Goal: Task Accomplishment & Management: Manage account settings

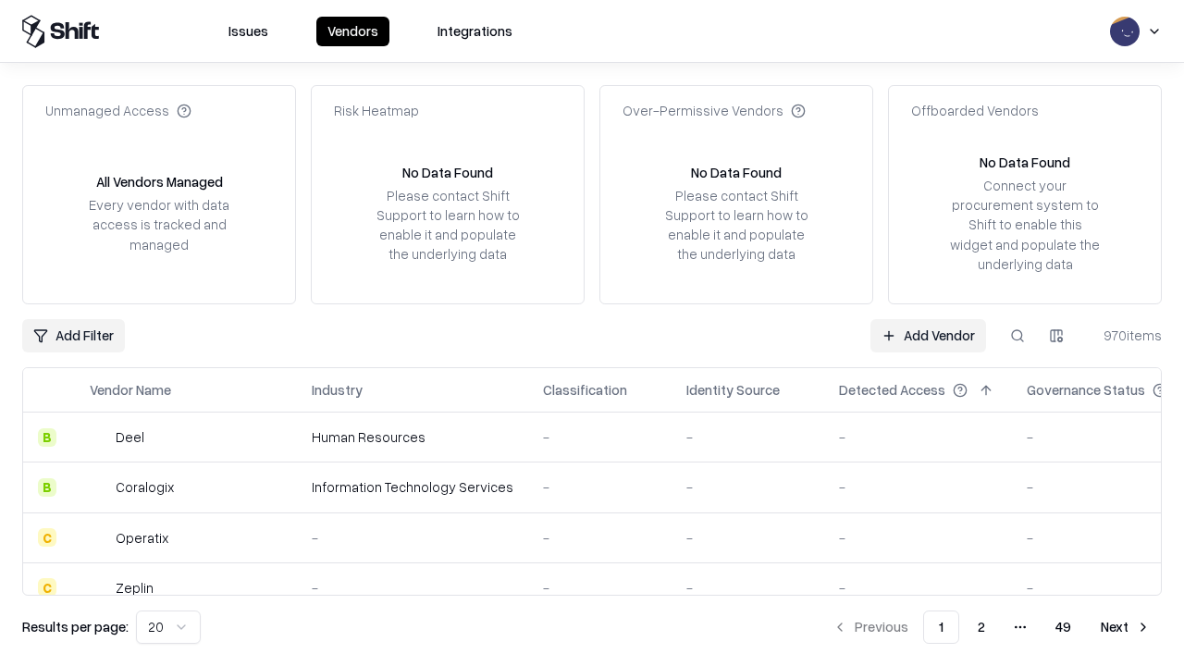
click at [928, 335] on link "Add Vendor" at bounding box center [928, 335] width 116 height 33
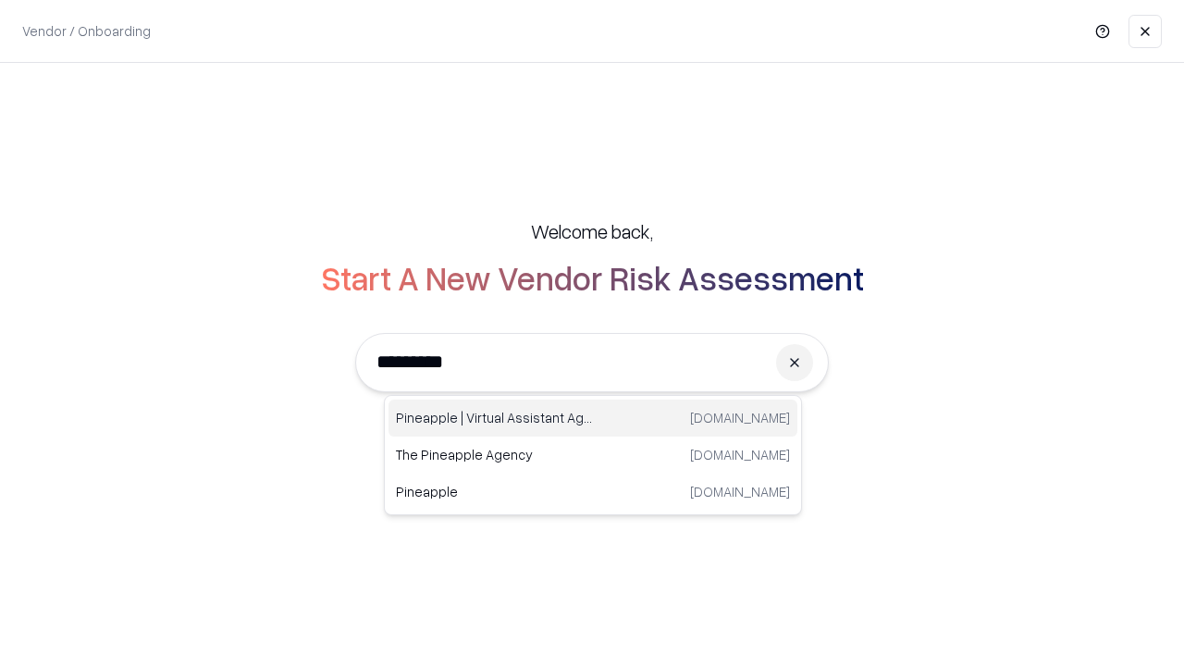
click at [593, 418] on div "Pineapple | Virtual Assistant Agency [DOMAIN_NAME]" at bounding box center [592, 418] width 409 height 37
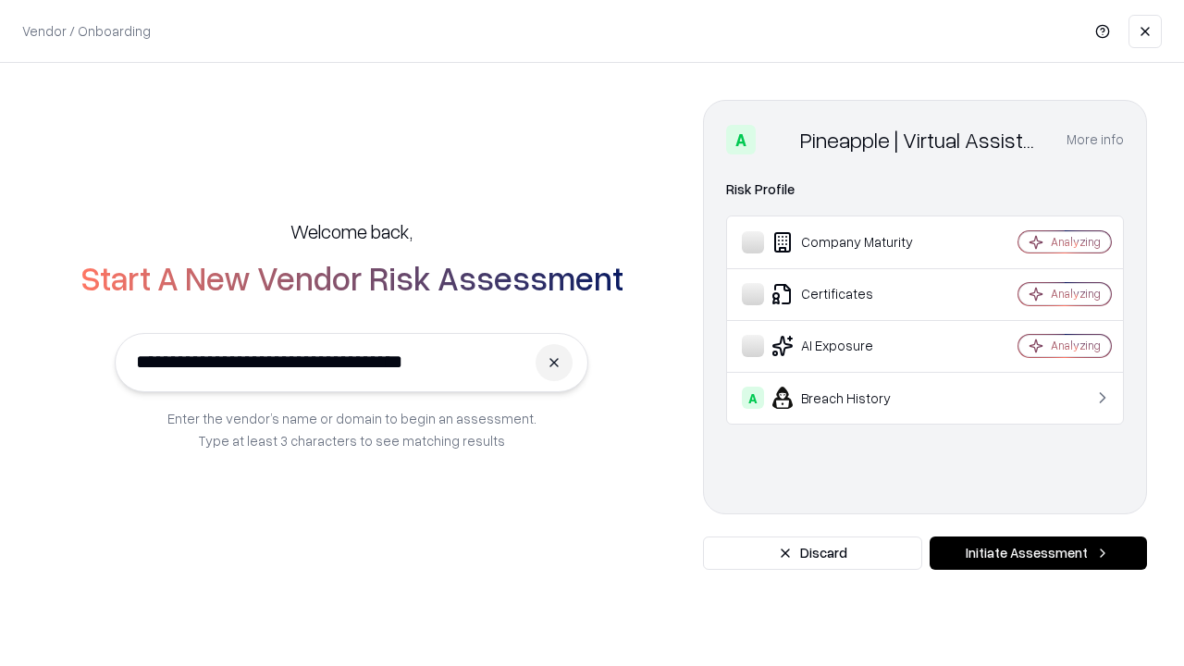
type input "**********"
click at [1038, 553] on button "Initiate Assessment" at bounding box center [1037, 552] width 217 height 33
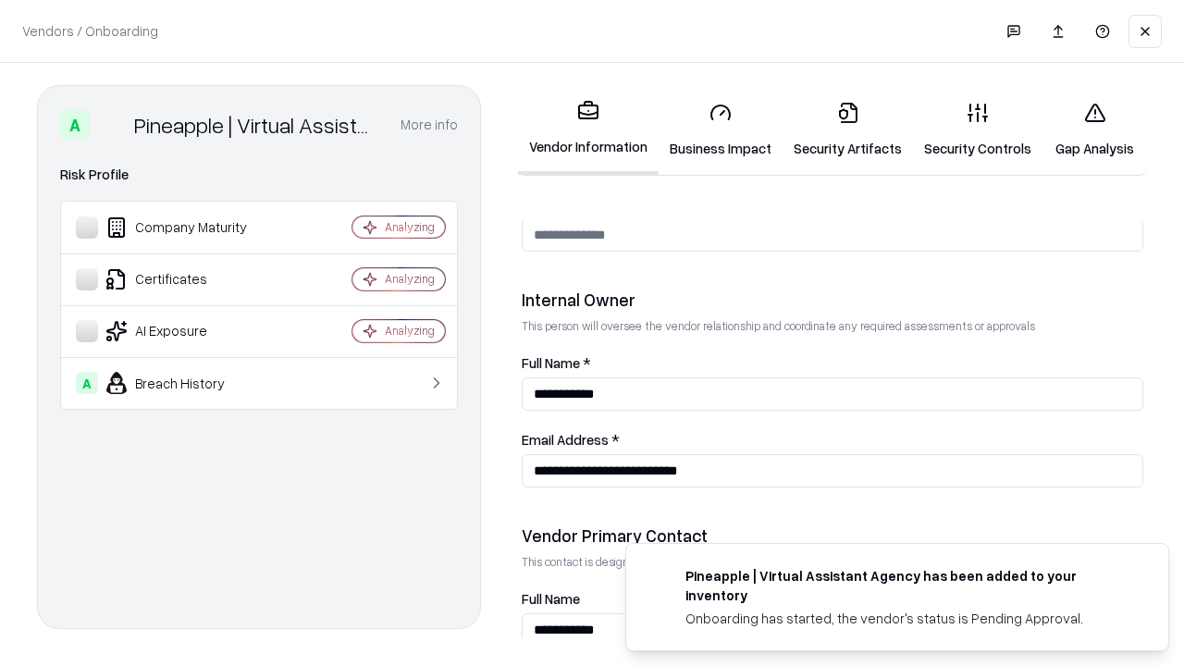
scroll to position [958, 0]
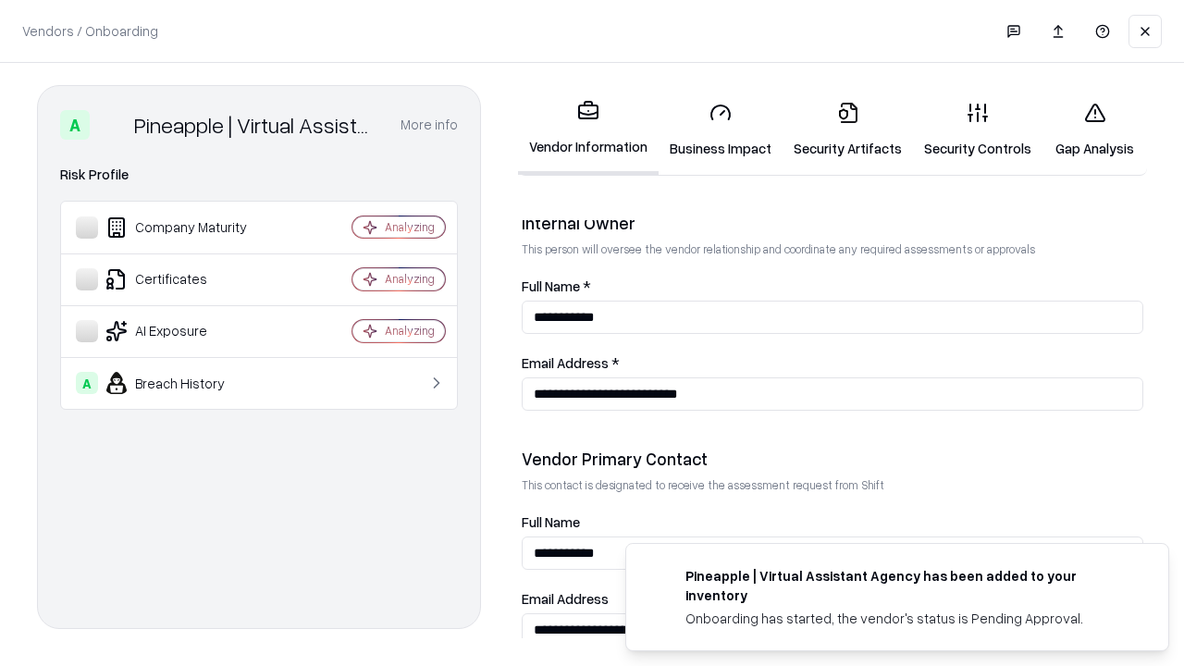
click at [847, 129] on link "Security Artifacts" at bounding box center [847, 130] width 130 height 86
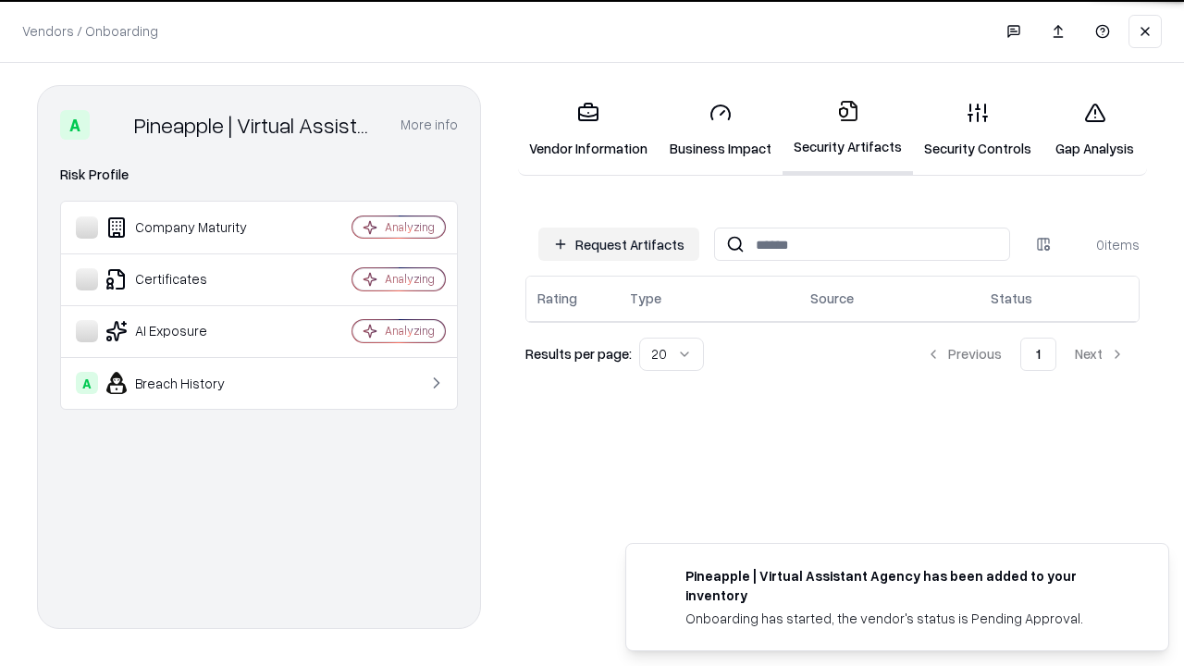
click at [619, 244] on button "Request Artifacts" at bounding box center [618, 244] width 161 height 33
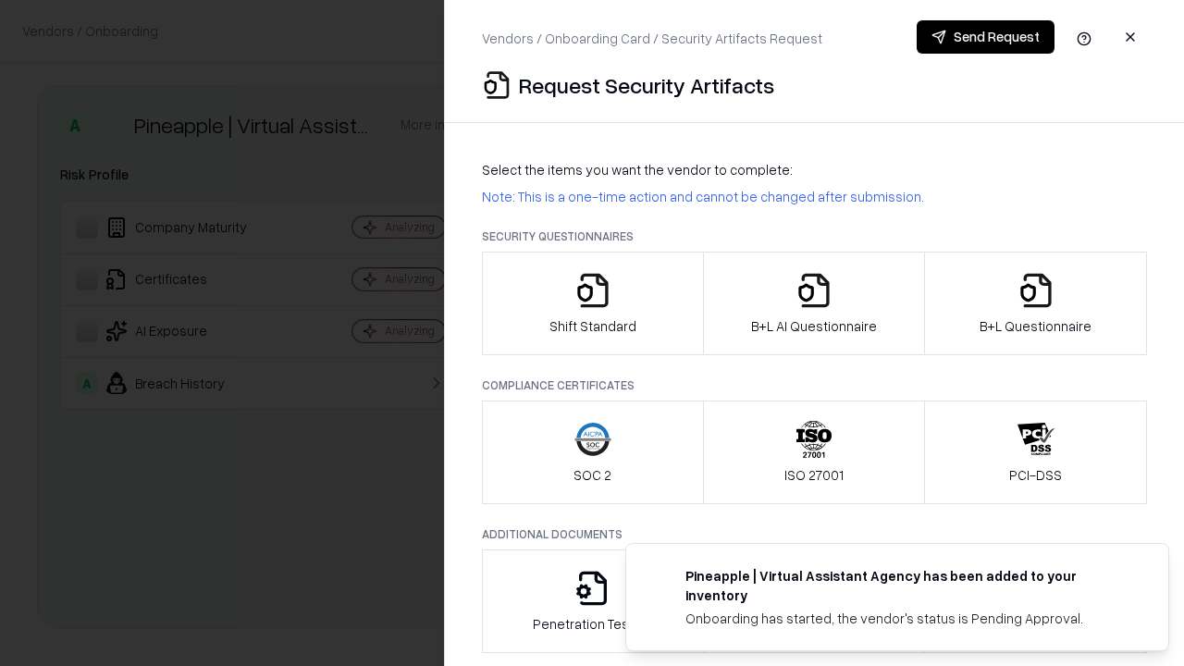
click at [1035, 303] on icon "button" at bounding box center [1035, 290] width 37 height 37
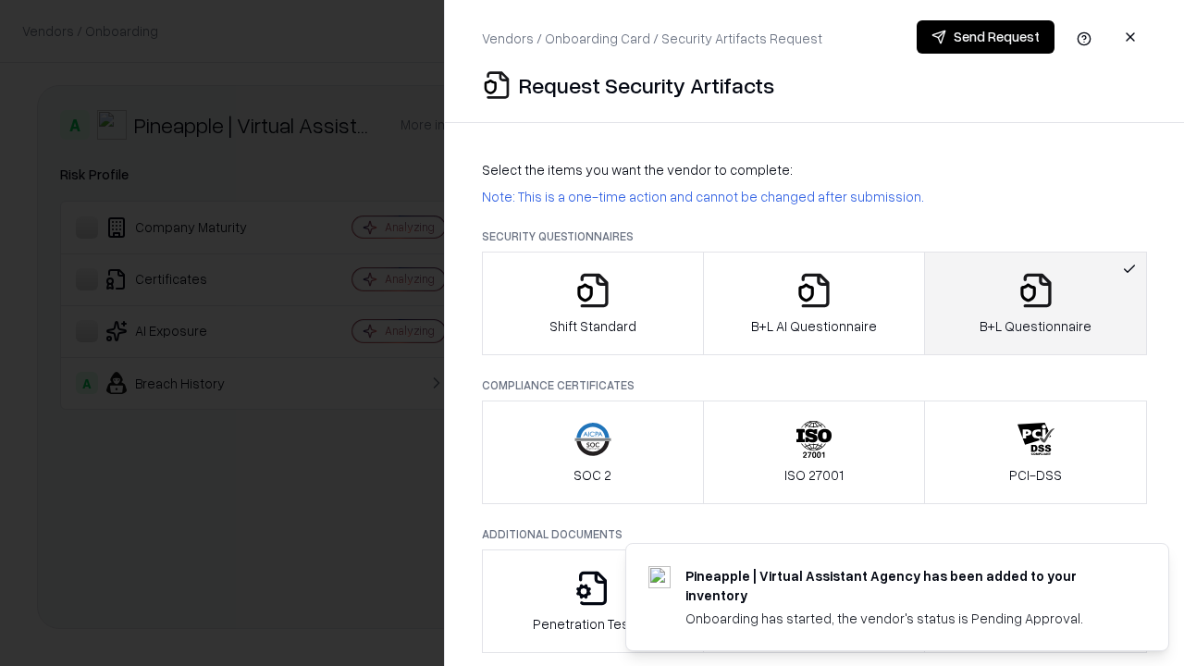
click at [813, 303] on icon "button" at bounding box center [813, 290] width 37 height 37
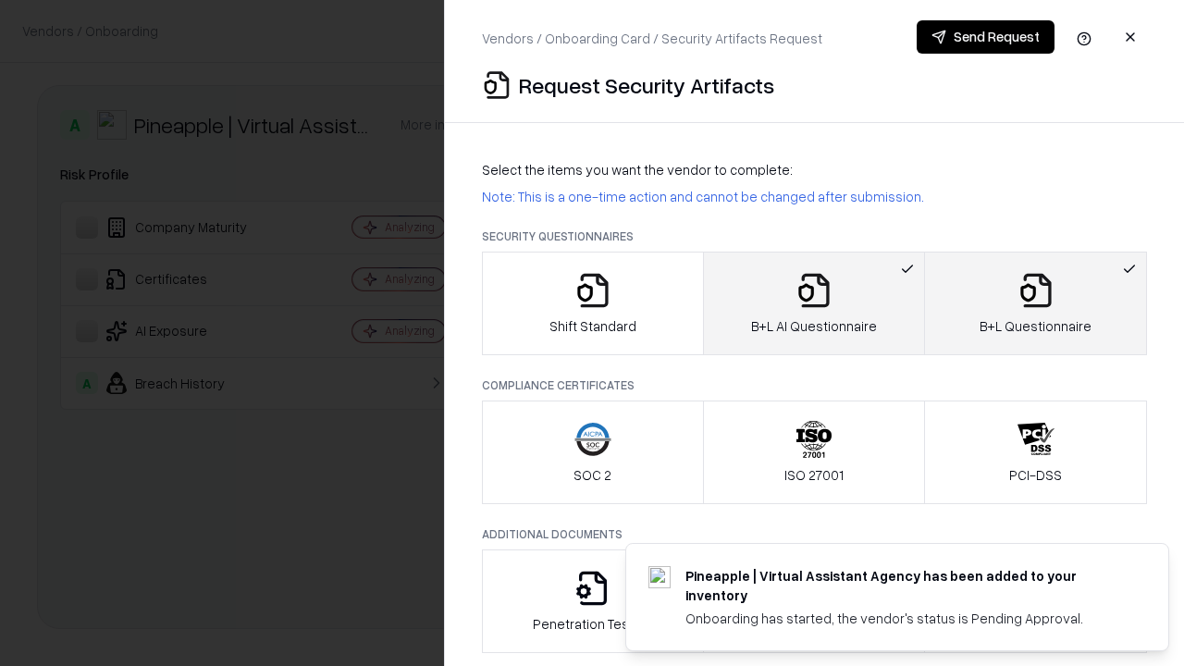
click at [985, 37] on button "Send Request" at bounding box center [985, 36] width 138 height 33
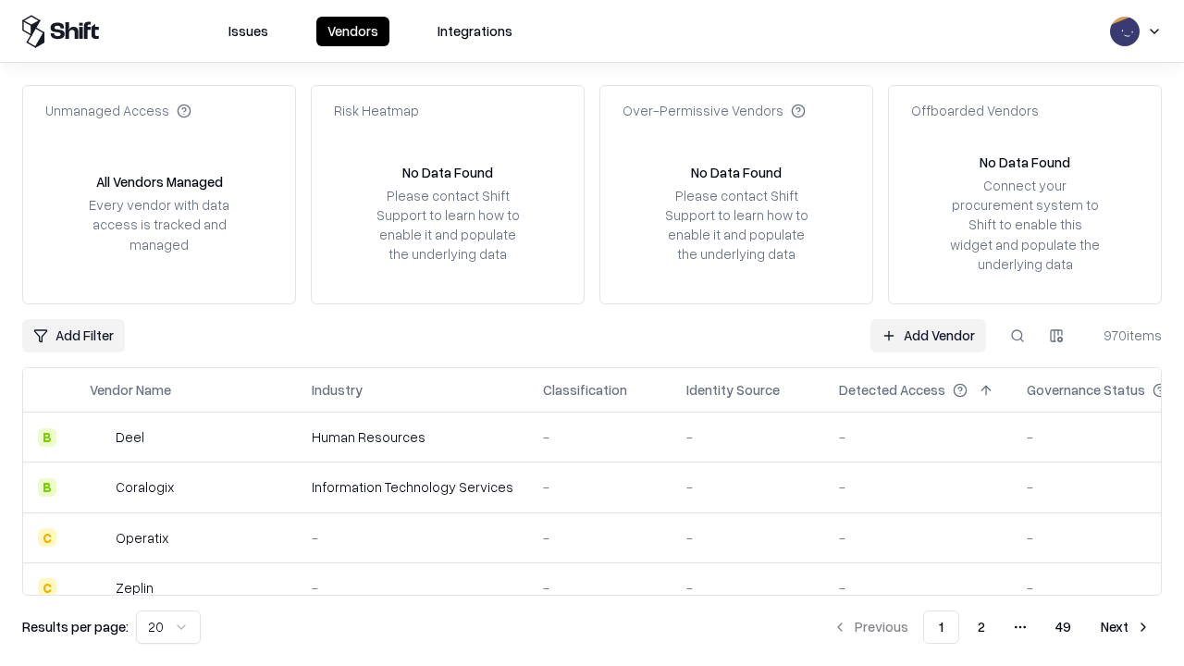
click at [1017, 335] on button at bounding box center [1017, 335] width 33 height 33
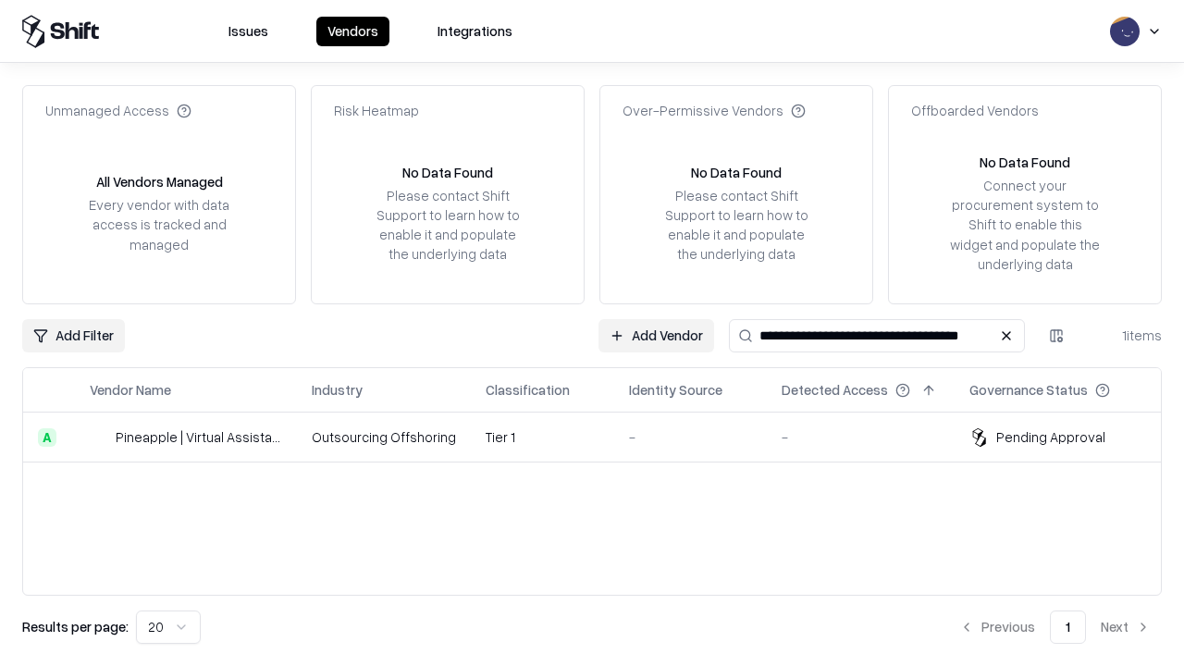
type input "**********"
click at [603, 437] on td "Tier 1" at bounding box center [542, 437] width 143 height 50
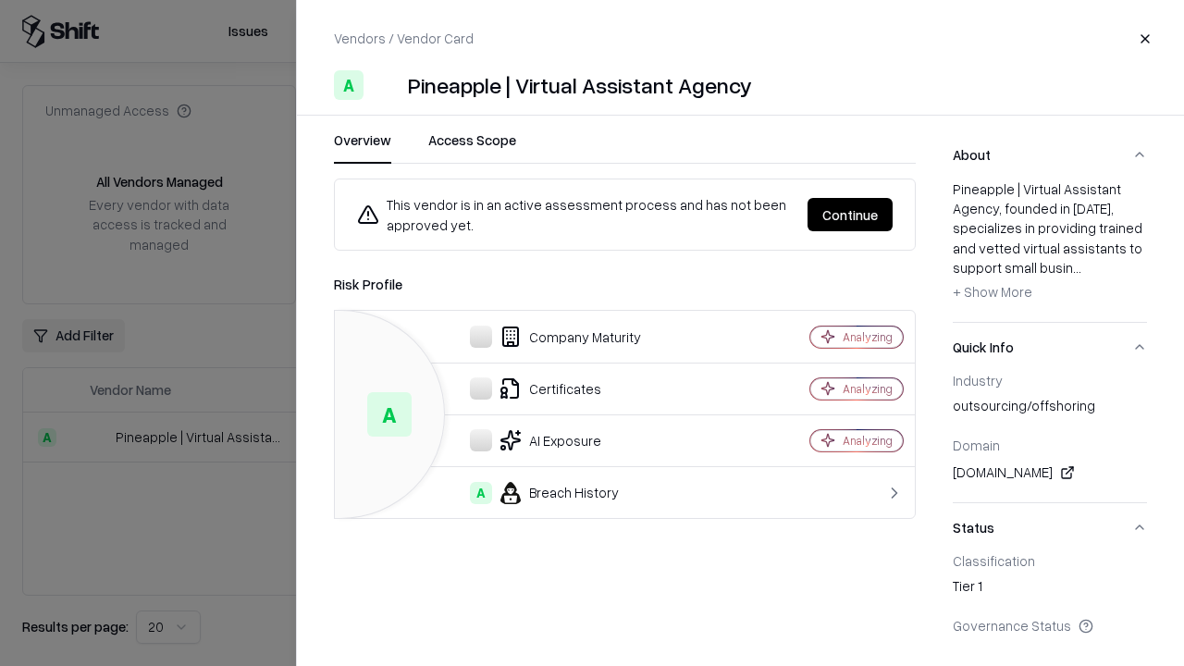
click at [850, 215] on button "Continue" at bounding box center [849, 214] width 85 height 33
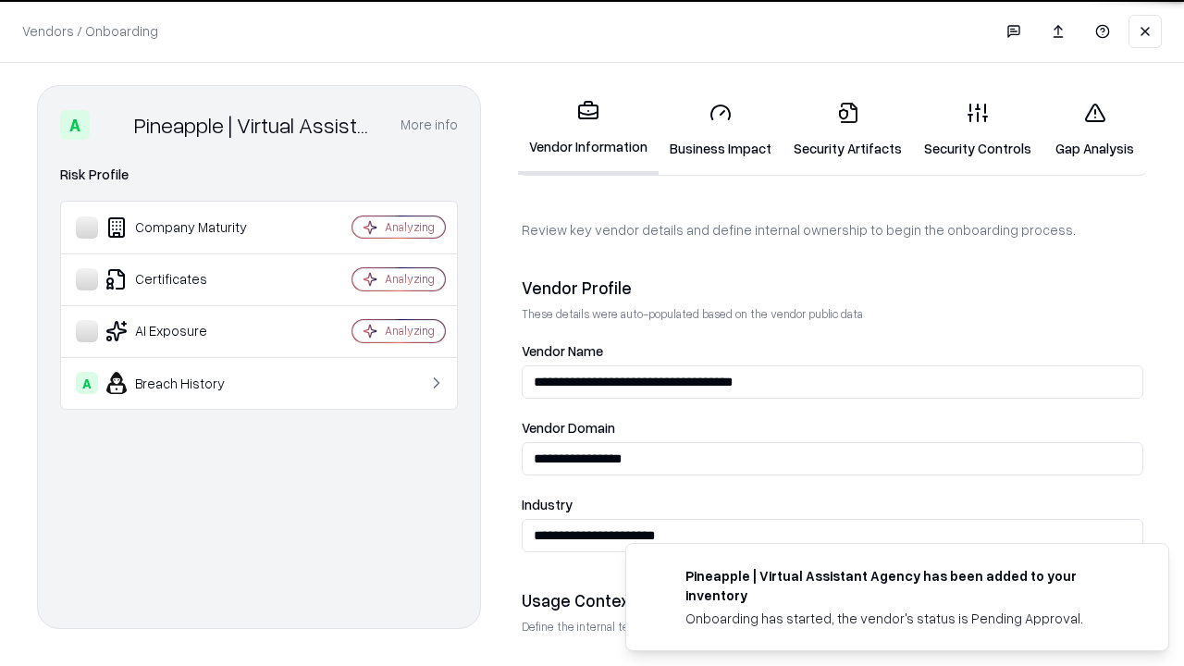
click at [847, 129] on link "Security Artifacts" at bounding box center [847, 130] width 130 height 86
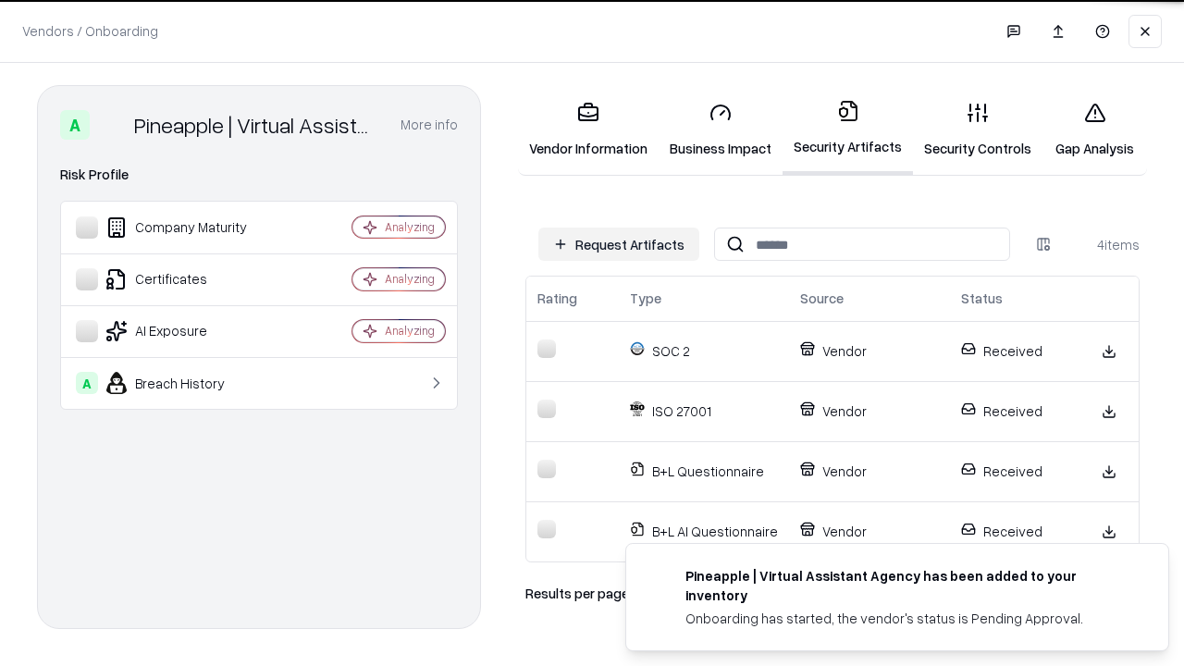
click at [1094, 129] on link "Gap Analysis" at bounding box center [1094, 130] width 105 height 86
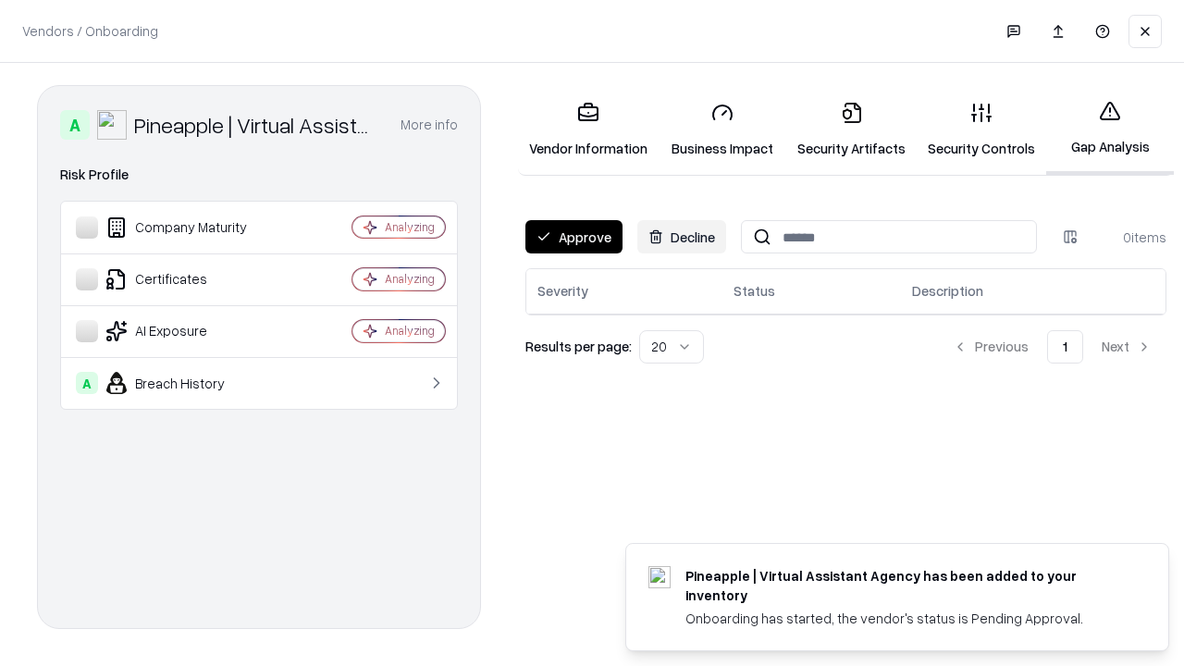
click at [573, 237] on button "Approve" at bounding box center [573, 236] width 97 height 33
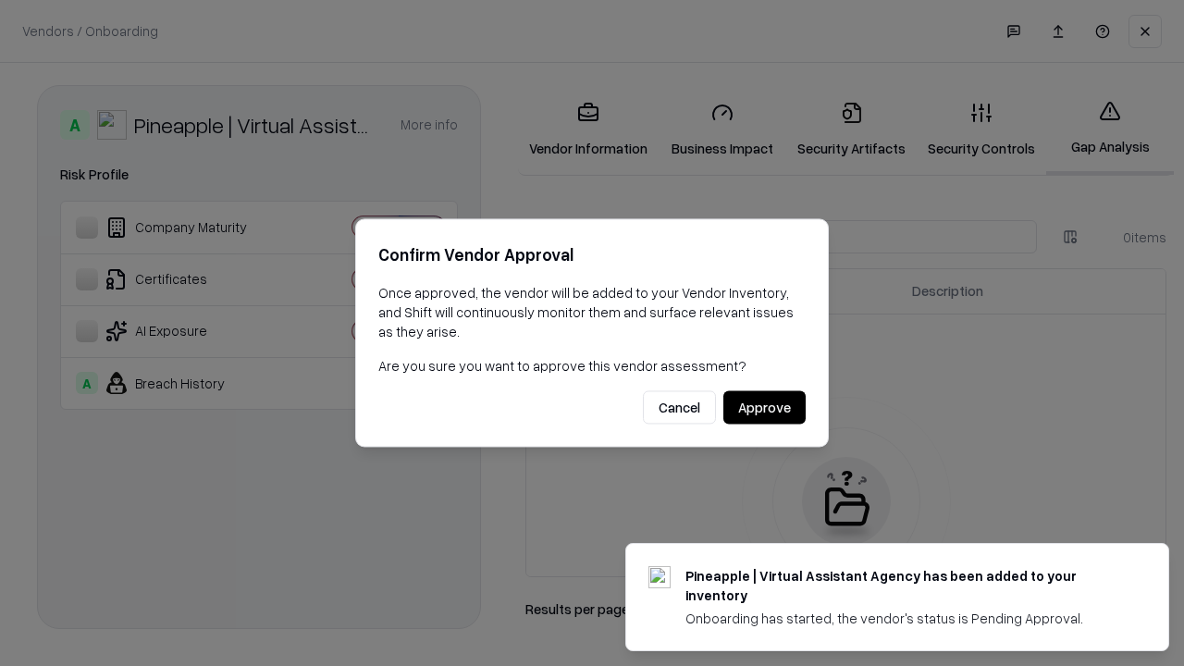
click at [764, 407] on button "Approve" at bounding box center [764, 407] width 82 height 33
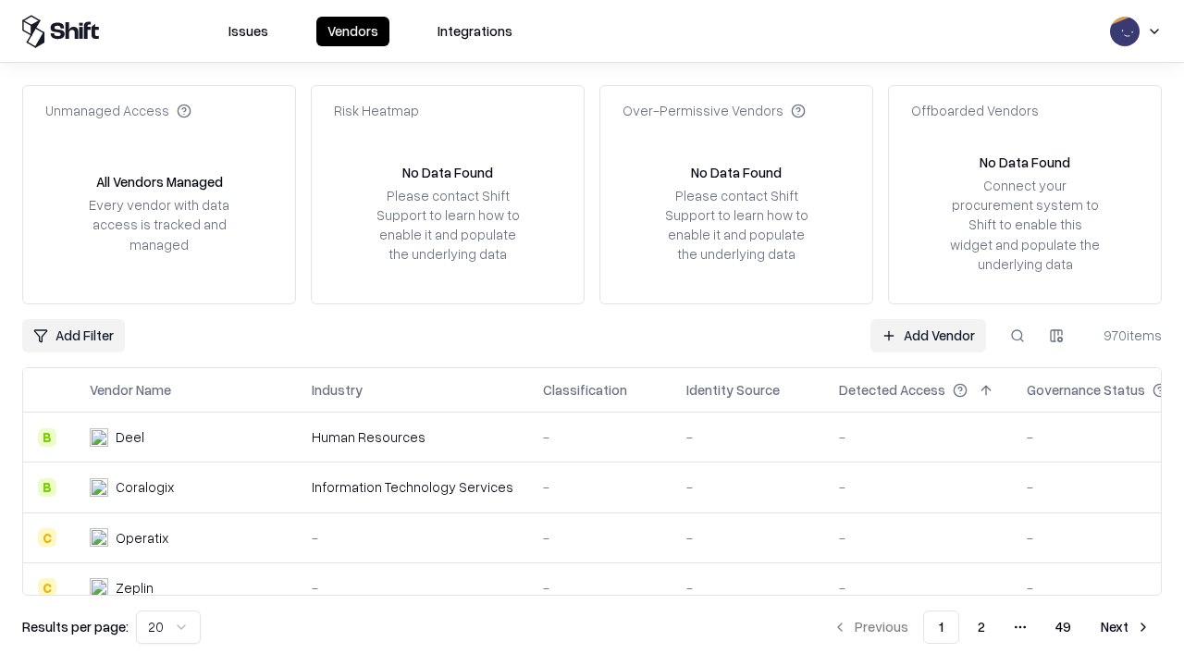
type input "**********"
click at [928, 335] on link "Add Vendor" at bounding box center [928, 335] width 116 height 33
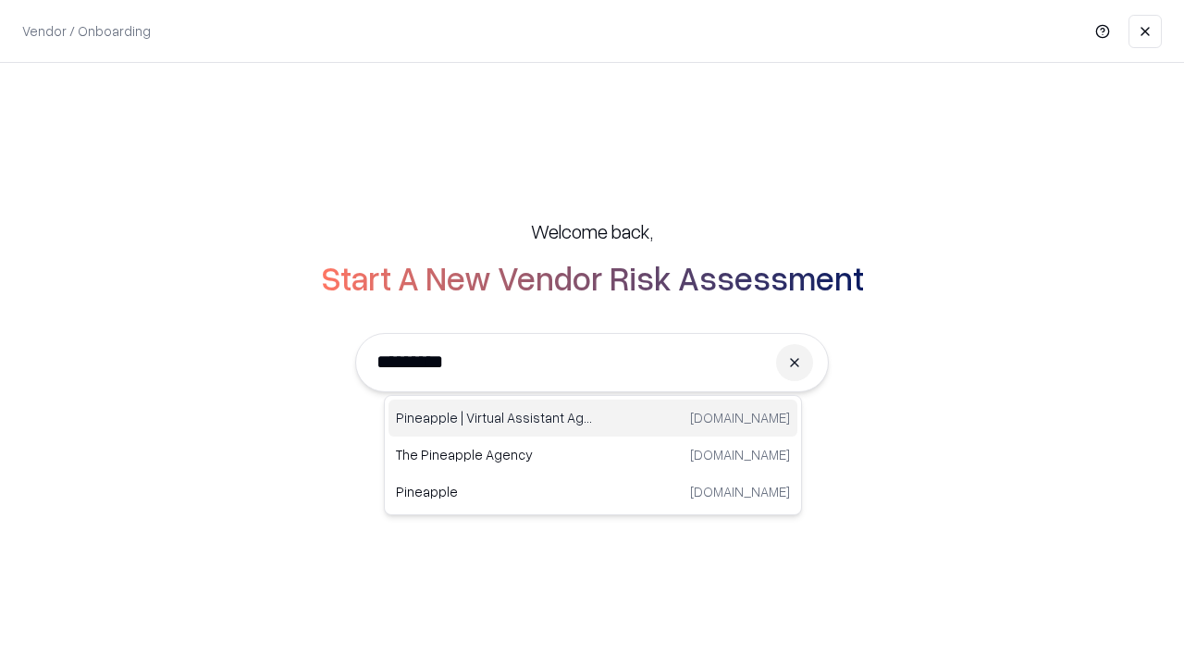
click at [593, 418] on div "Pineapple | Virtual Assistant Agency [DOMAIN_NAME]" at bounding box center [592, 418] width 409 height 37
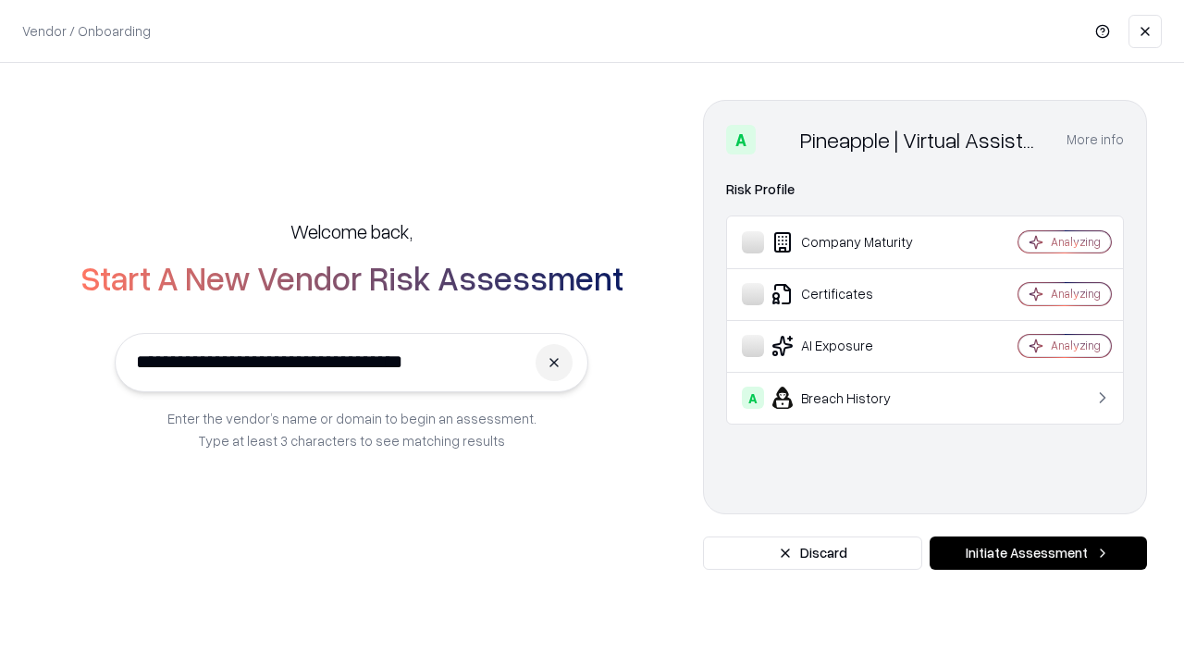
type input "**********"
click at [1038, 553] on button "Initiate Assessment" at bounding box center [1037, 552] width 217 height 33
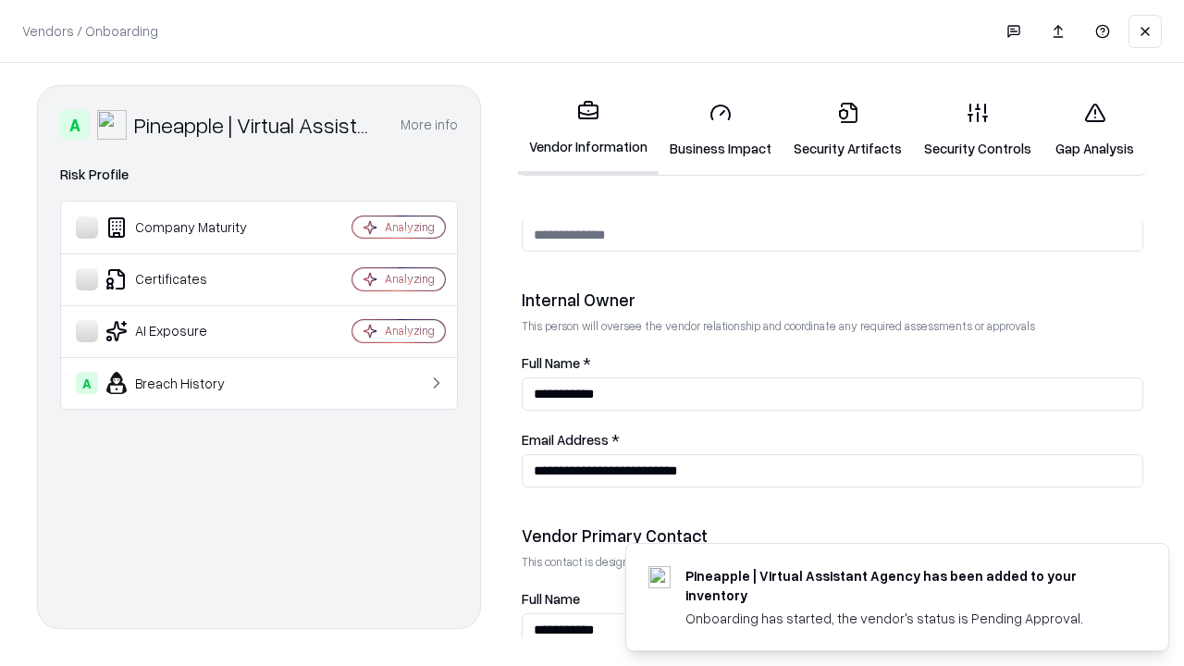
scroll to position [958, 0]
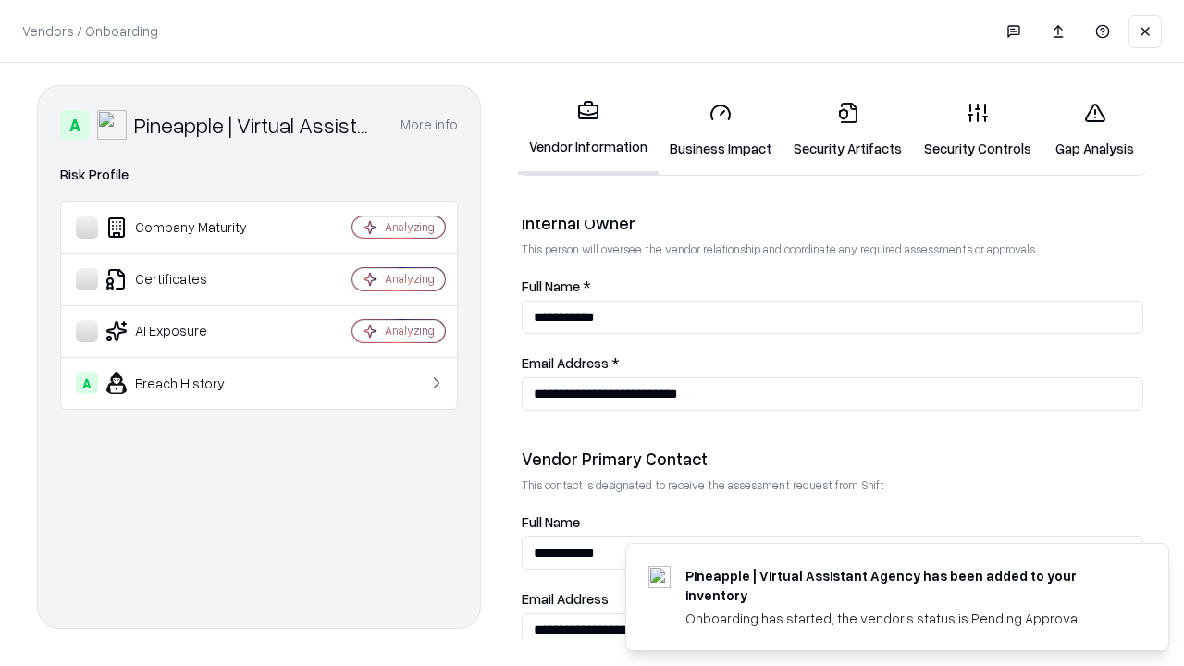
click at [1094, 129] on link "Gap Analysis" at bounding box center [1094, 130] width 105 height 86
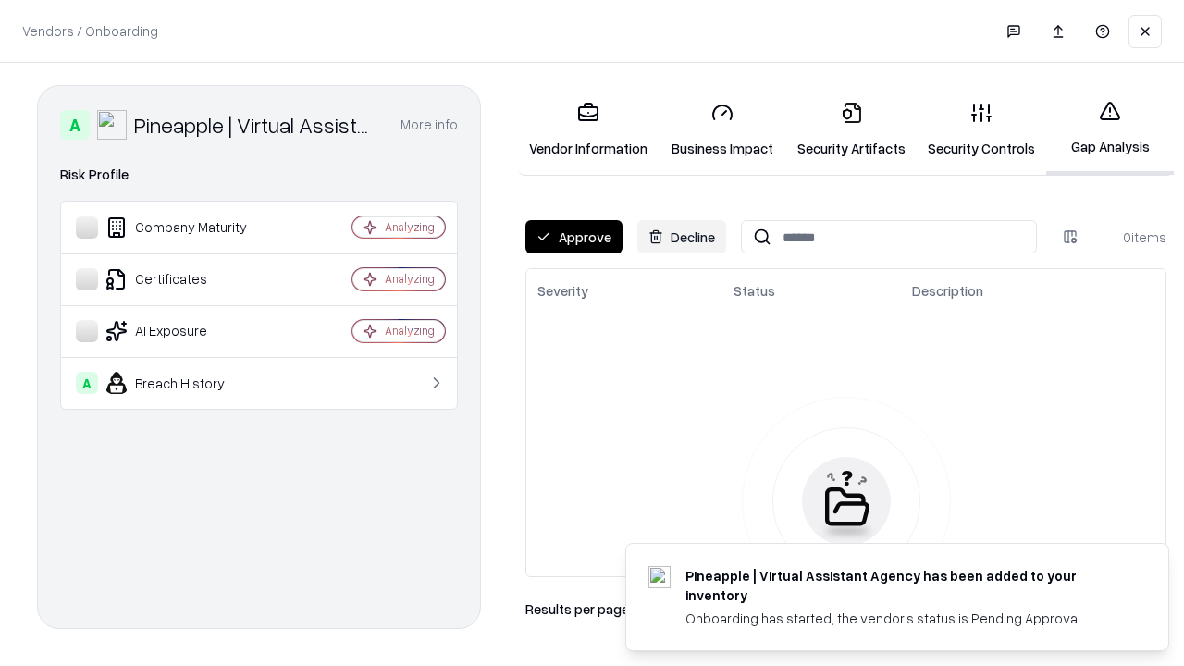
click at [573, 237] on button "Approve" at bounding box center [573, 236] width 97 height 33
